Goal: Check status

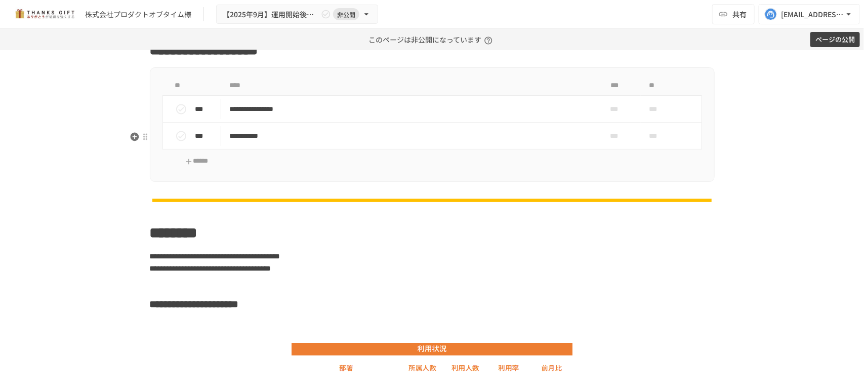
scroll to position [1012, 0]
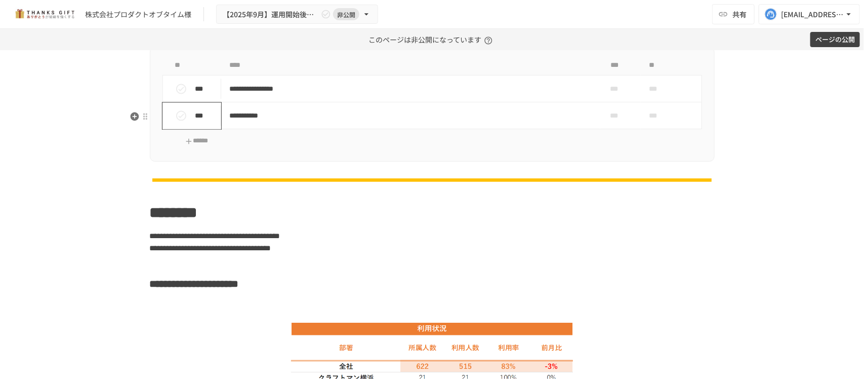
click at [176, 126] on button "status" at bounding box center [181, 115] width 20 height 20
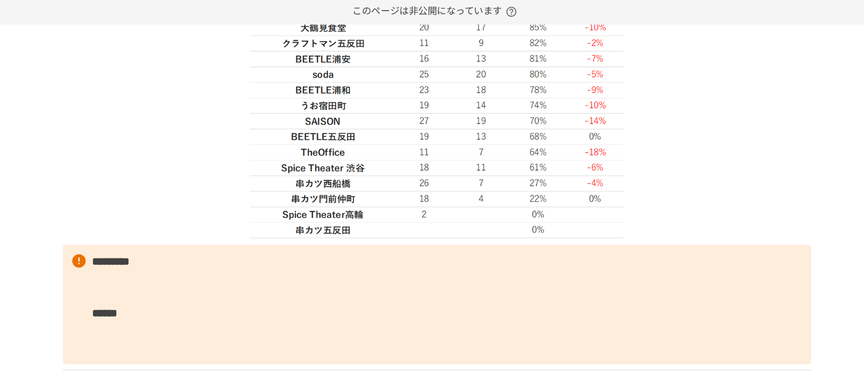
scroll to position [1602, 0]
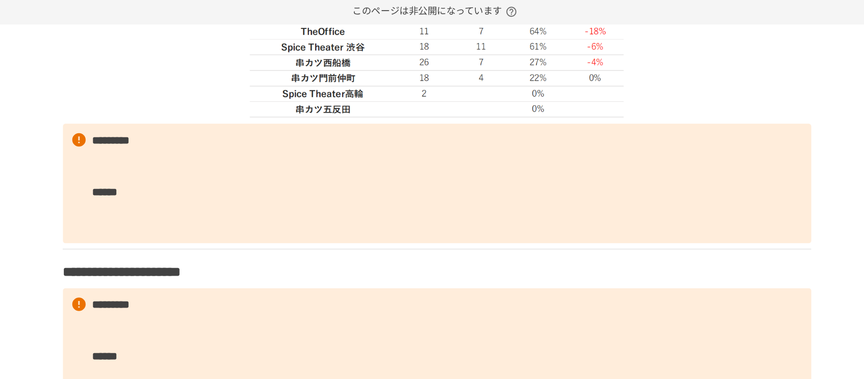
scroll to position [1677, 0]
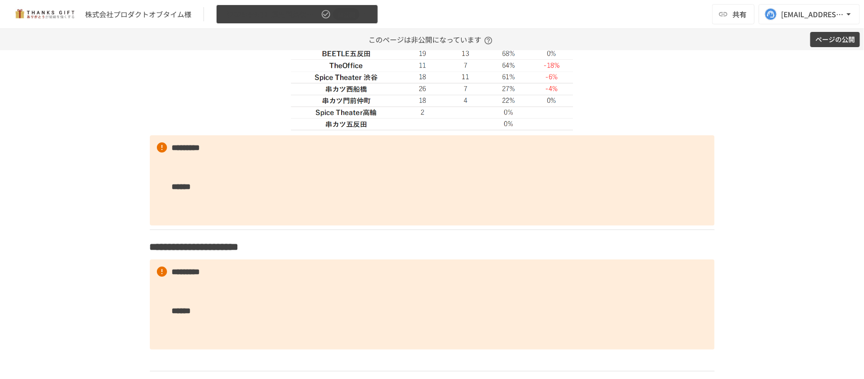
click at [324, 13] on icon "button" at bounding box center [326, 14] width 10 height 10
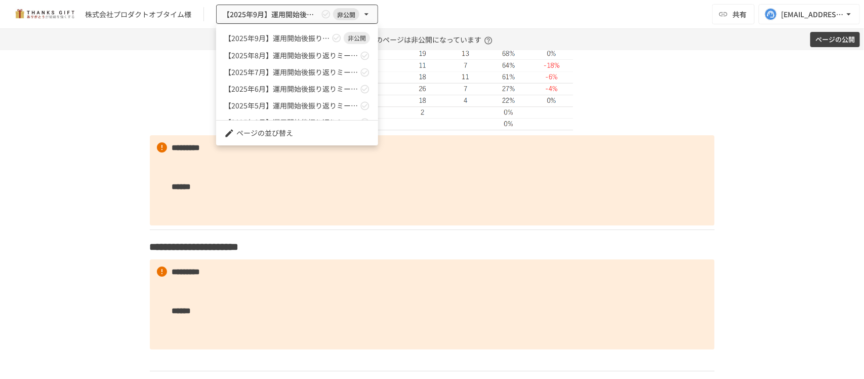
drag, startPoint x: 282, startPoint y: 221, endPoint x: 271, endPoint y: 236, distance: 18.1
click at [271, 236] on div at bounding box center [432, 189] width 864 height 379
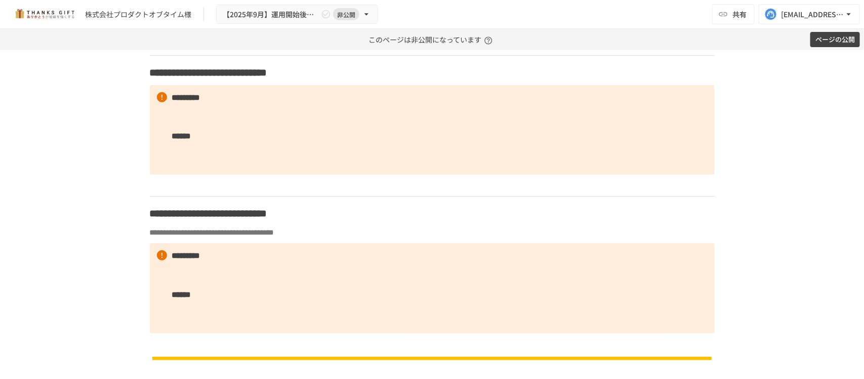
scroll to position [1993, 0]
